Goal: Information Seeking & Learning: Learn about a topic

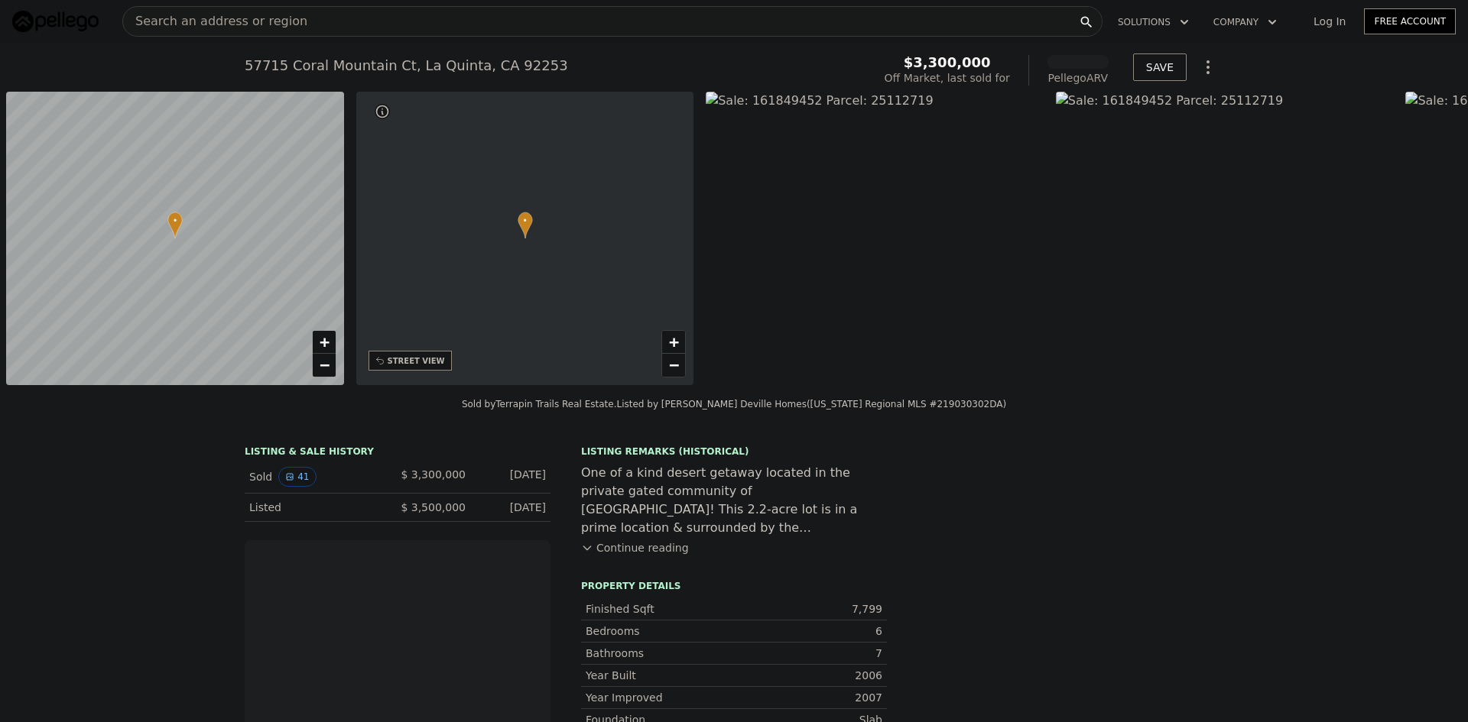
scroll to position [0, 6]
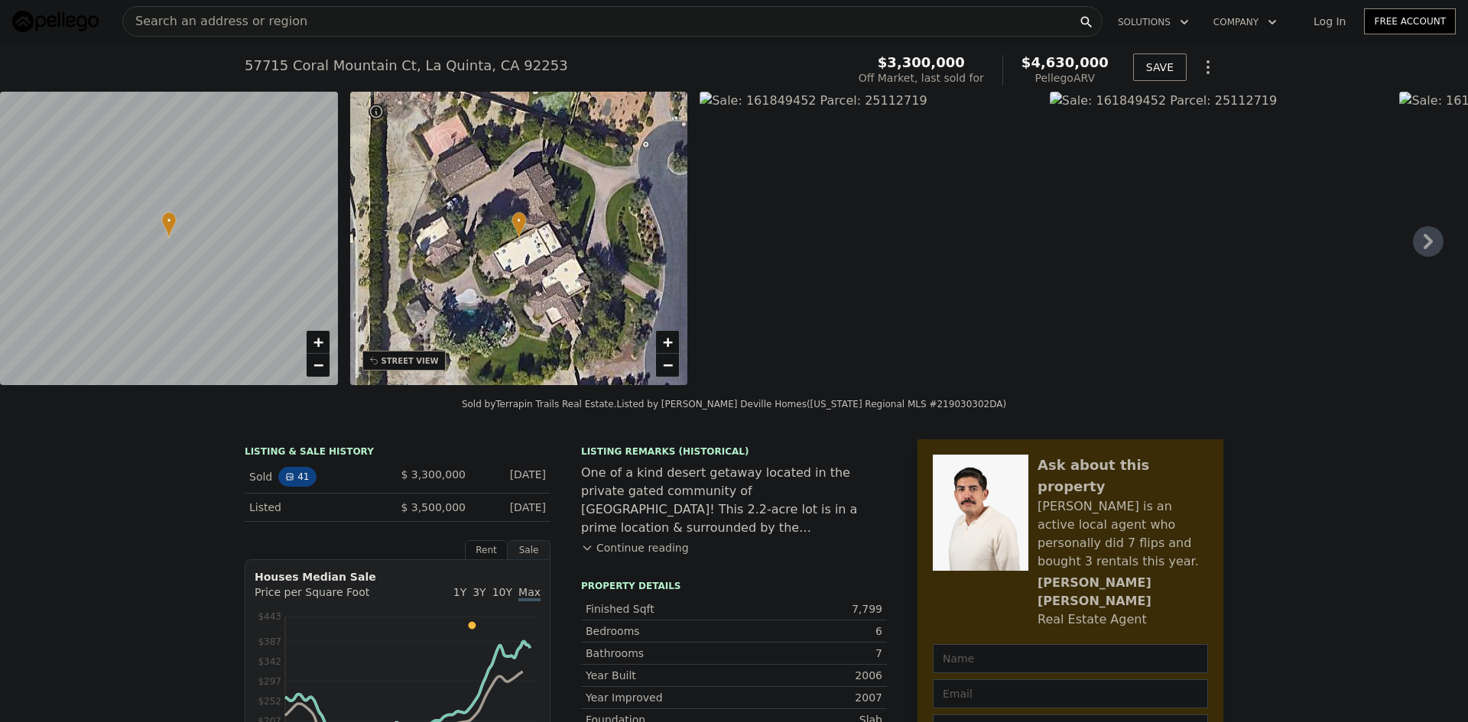
click at [290, 485] on button "41" at bounding box center [296, 477] width 37 height 20
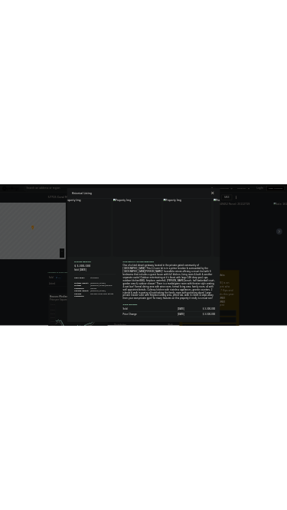
scroll to position [0, 6168]
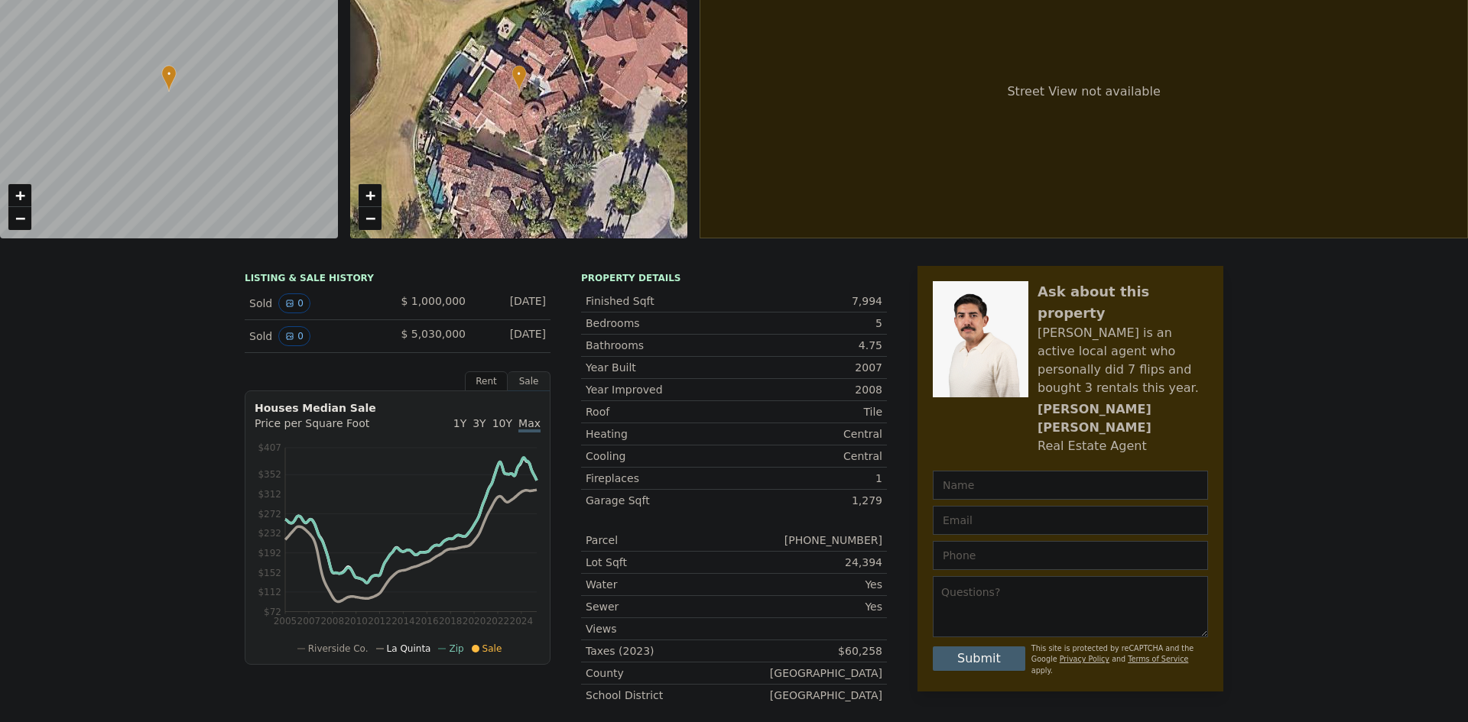
scroll to position [5, 0]
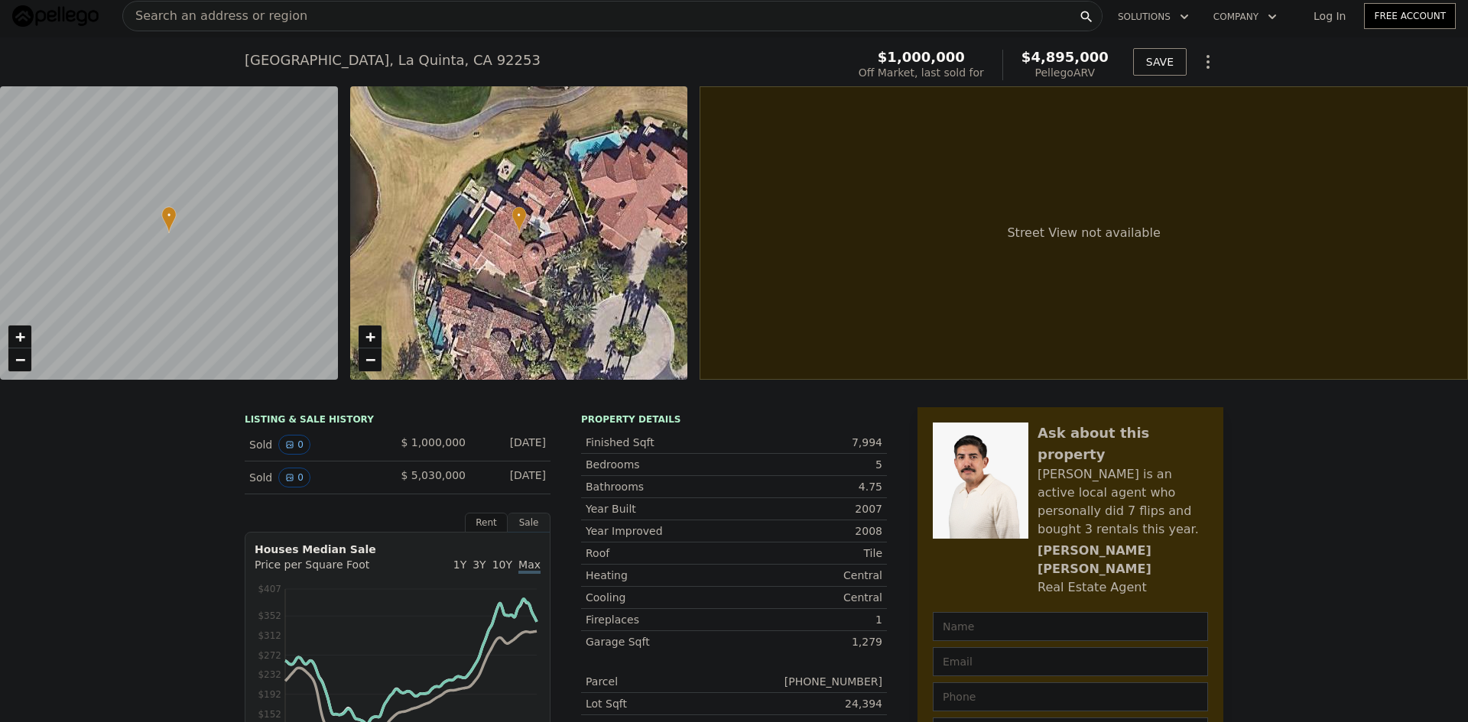
click at [495, 242] on div "• + −" at bounding box center [519, 233] width 338 height 294
drag, startPoint x: 235, startPoint y: 61, endPoint x: 495, endPoint y: 65, distance: 260.7
click at [495, 65] on div "[STREET_ADDRESS] Sold [DATE] for $1m (~ARV $4.895m ) $1,000,000 Off Market, las…" at bounding box center [734, 61] width 1468 height 49
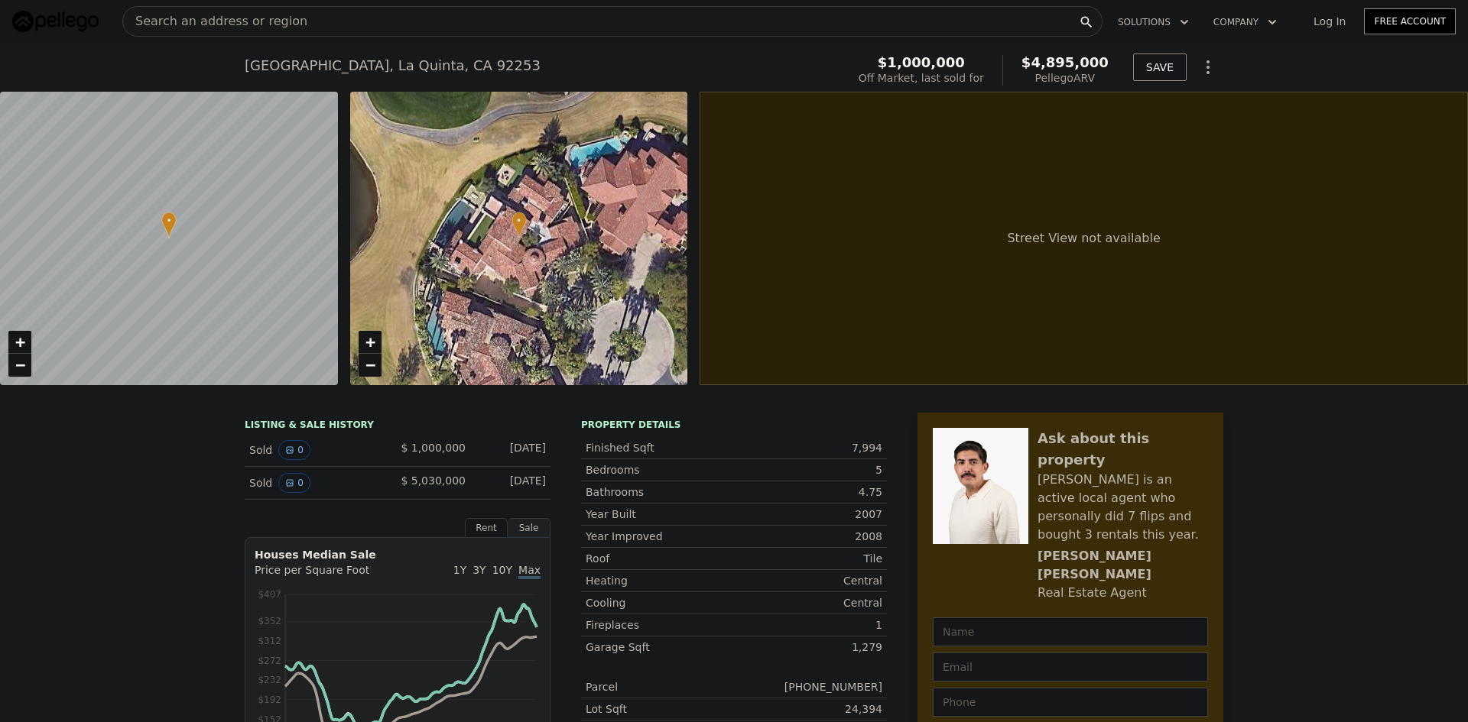
click at [311, 29] on div "Search an address or region" at bounding box center [612, 21] width 980 height 31
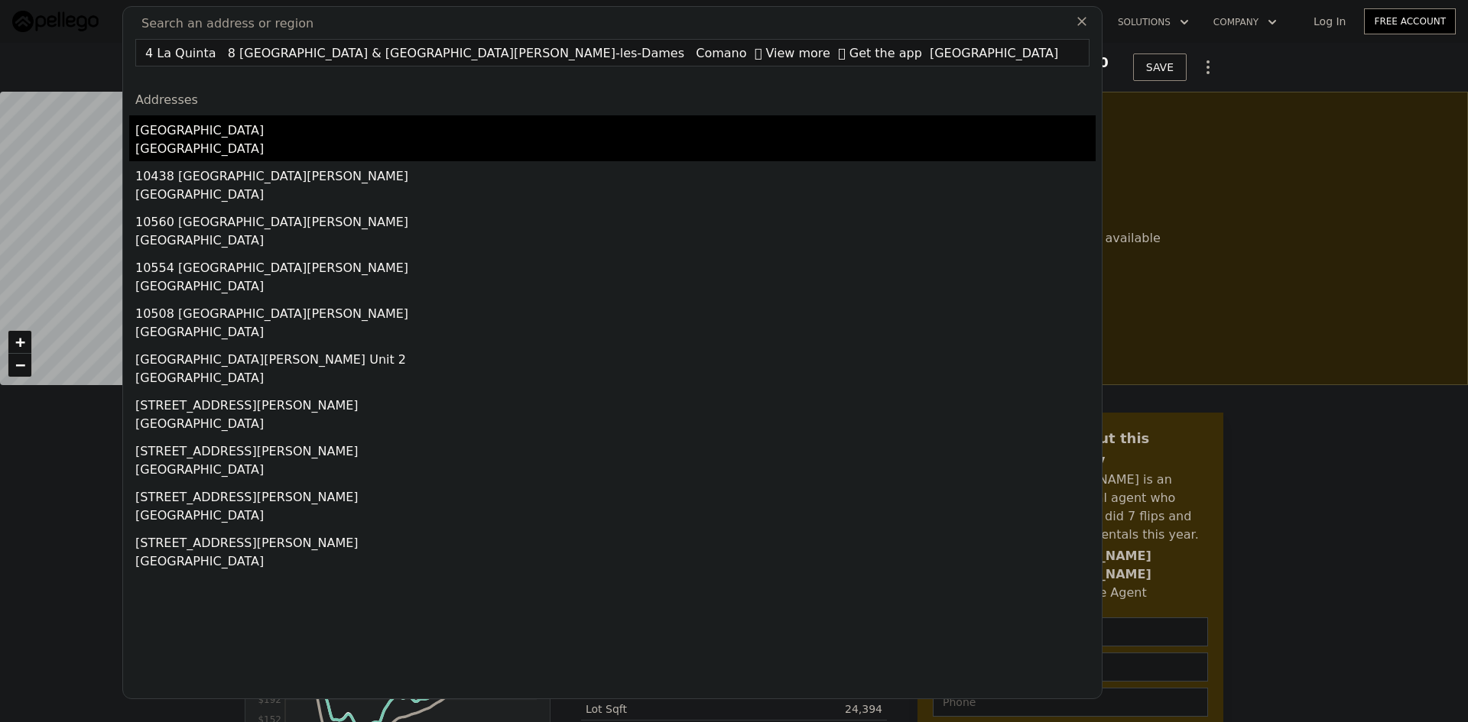
type input "4 La Quinta 8 [GEOGRAPHIC_DATA] & [GEOGRAPHIC_DATA][PERSON_NAME]-les-Dames Coma…"
click at [205, 140] on div "[GEOGRAPHIC_DATA]" at bounding box center [615, 150] width 960 height 21
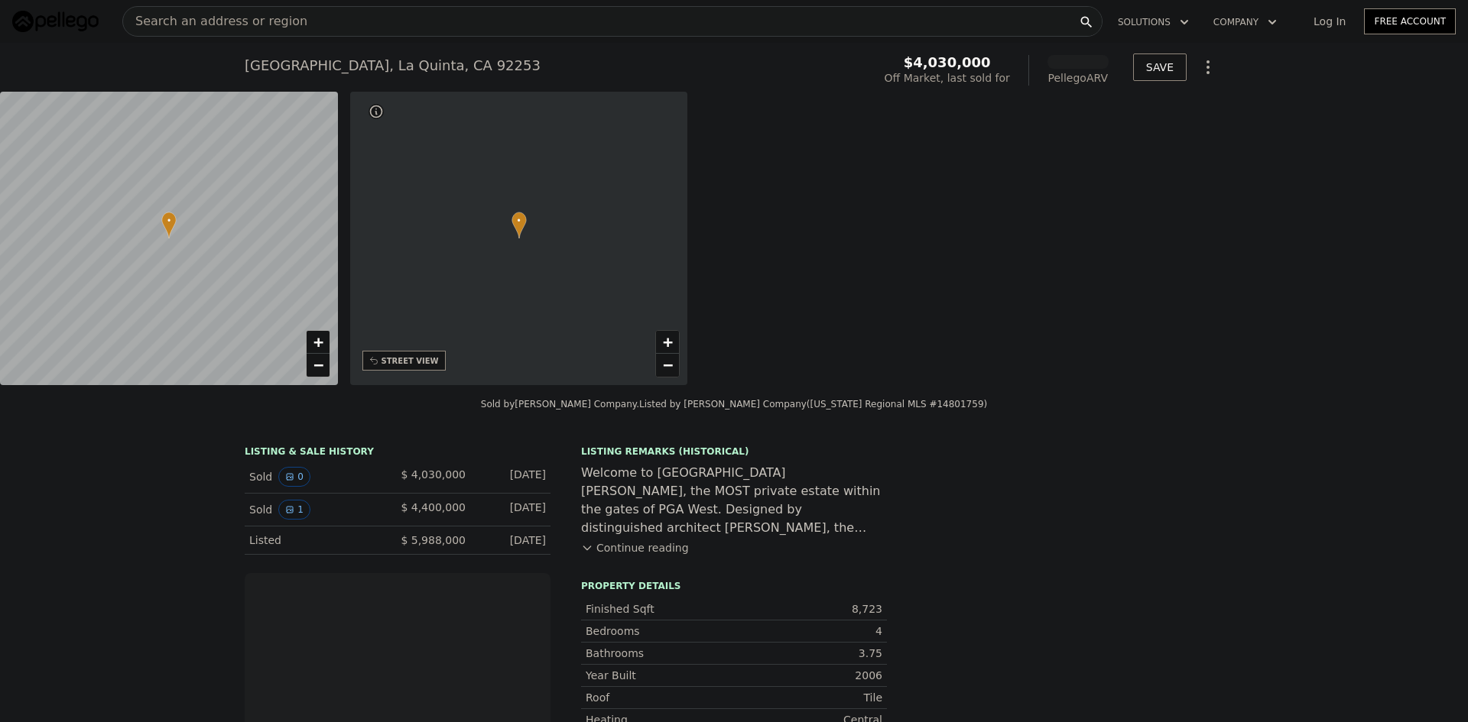
scroll to position [0, 356]
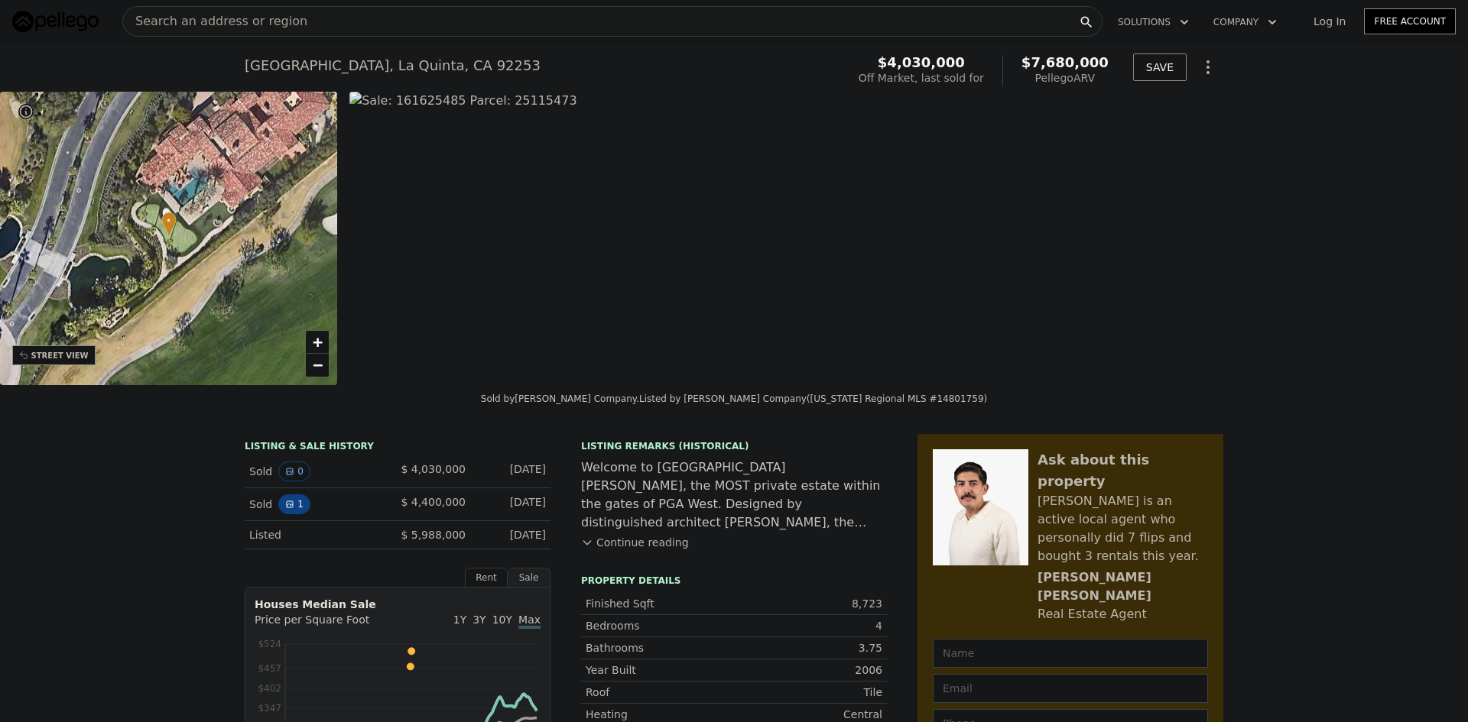
click at [287, 509] on icon "View historical data" at bounding box center [289, 504] width 9 height 9
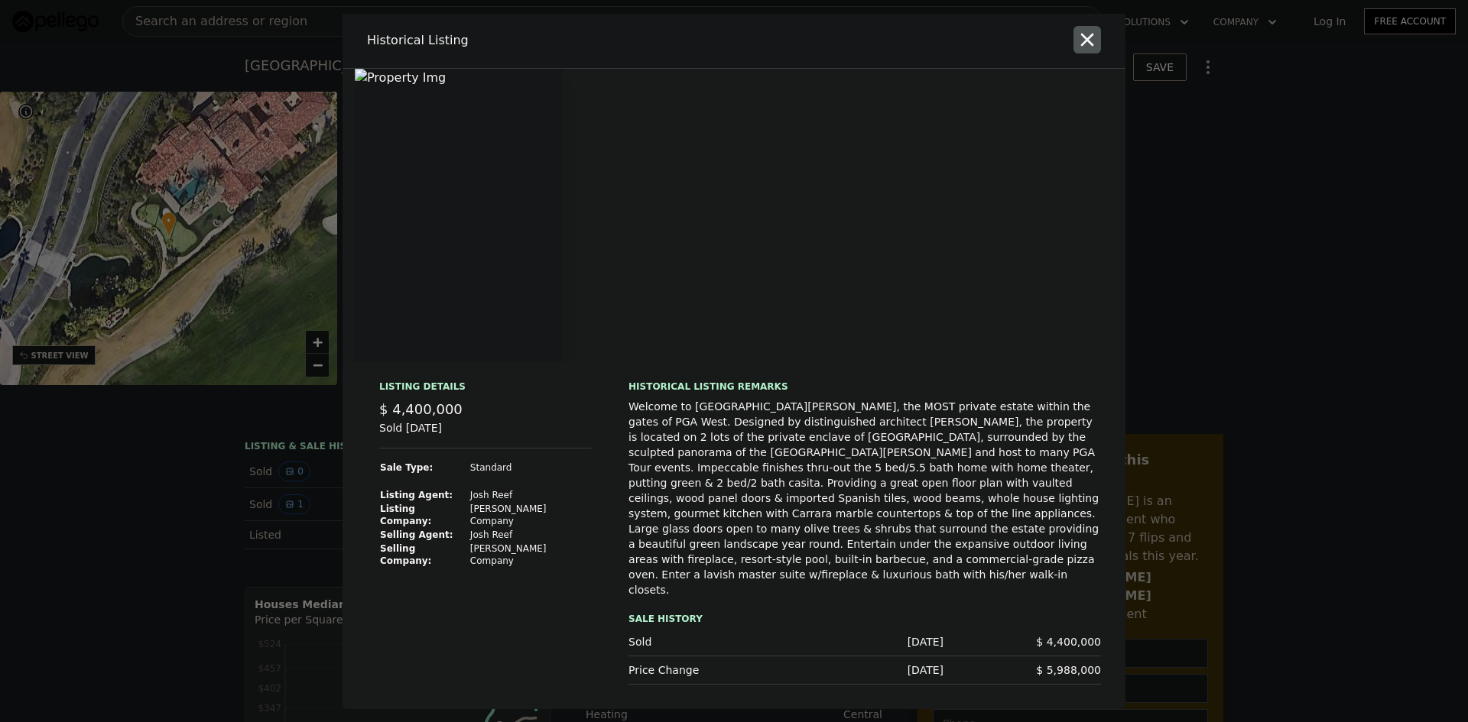
click at [1089, 50] on icon "button" at bounding box center [1086, 39] width 21 height 21
